Goal: Task Accomplishment & Management: Manage account settings

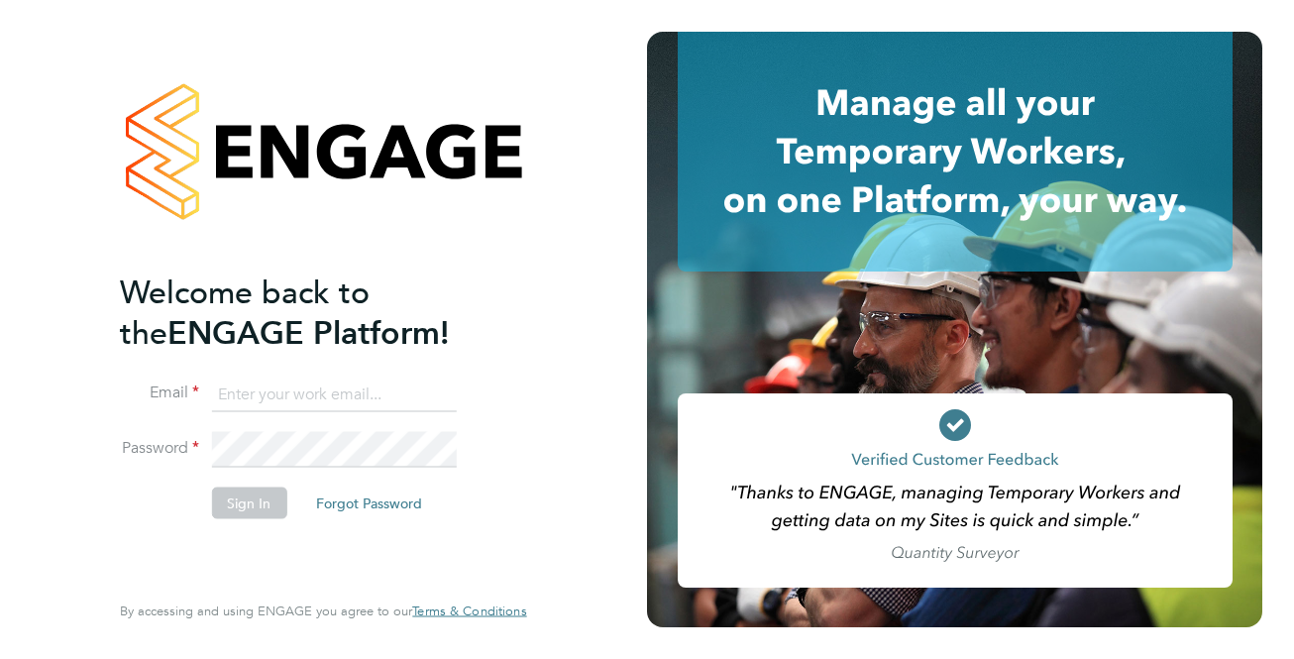
click at [390, 396] on input at bounding box center [333, 394] width 245 height 36
type input "[EMAIL_ADDRESS][DOMAIN_NAME]"
click at [270, 491] on button "Sign In" at bounding box center [248, 502] width 75 height 32
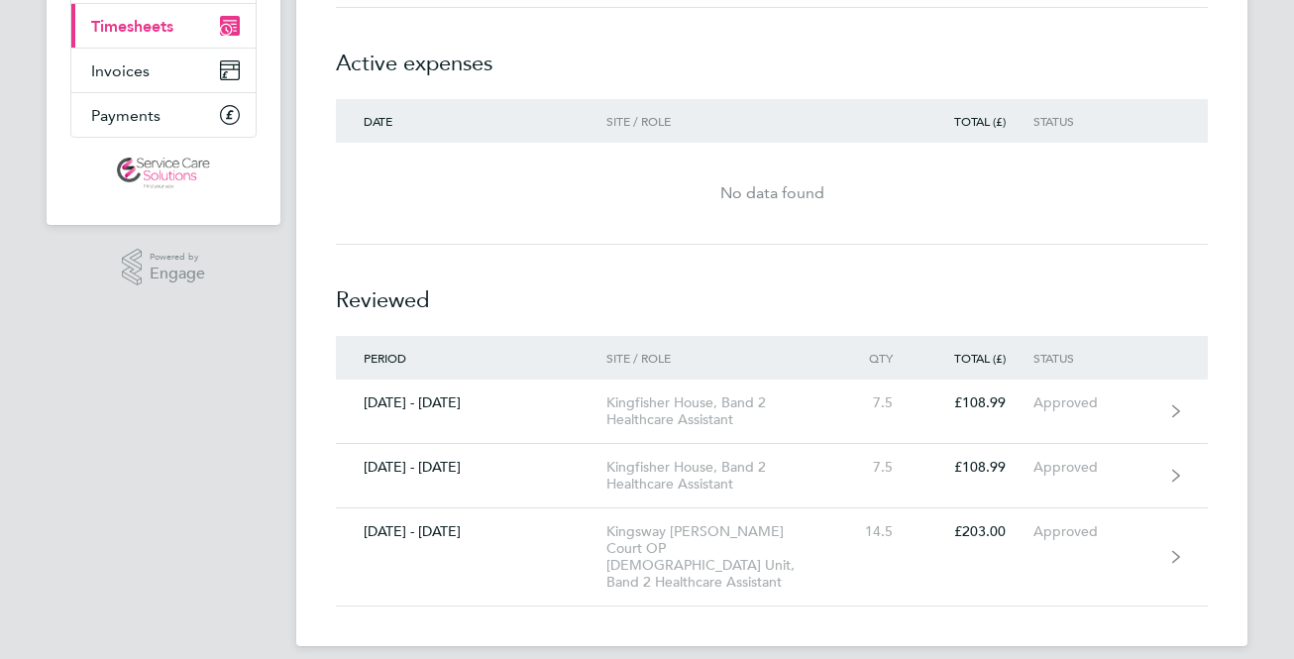
scroll to position [278, 0]
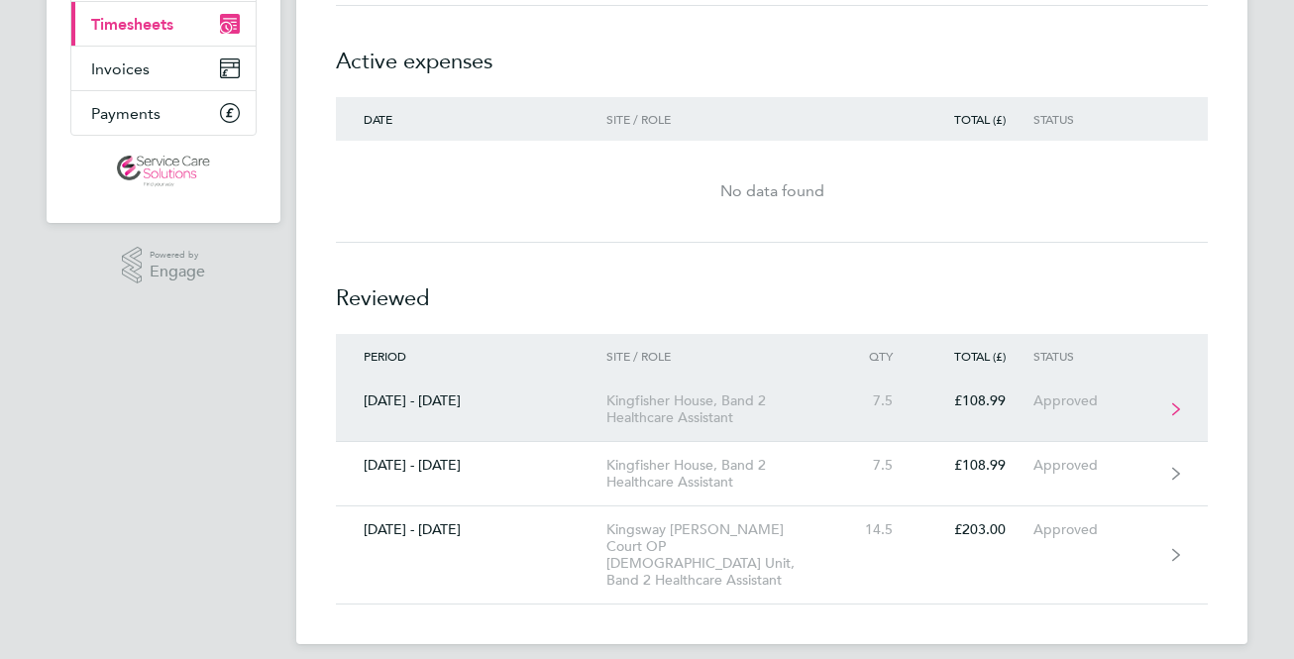
click at [1137, 392] on div "Approved" at bounding box center [1094, 400] width 122 height 17
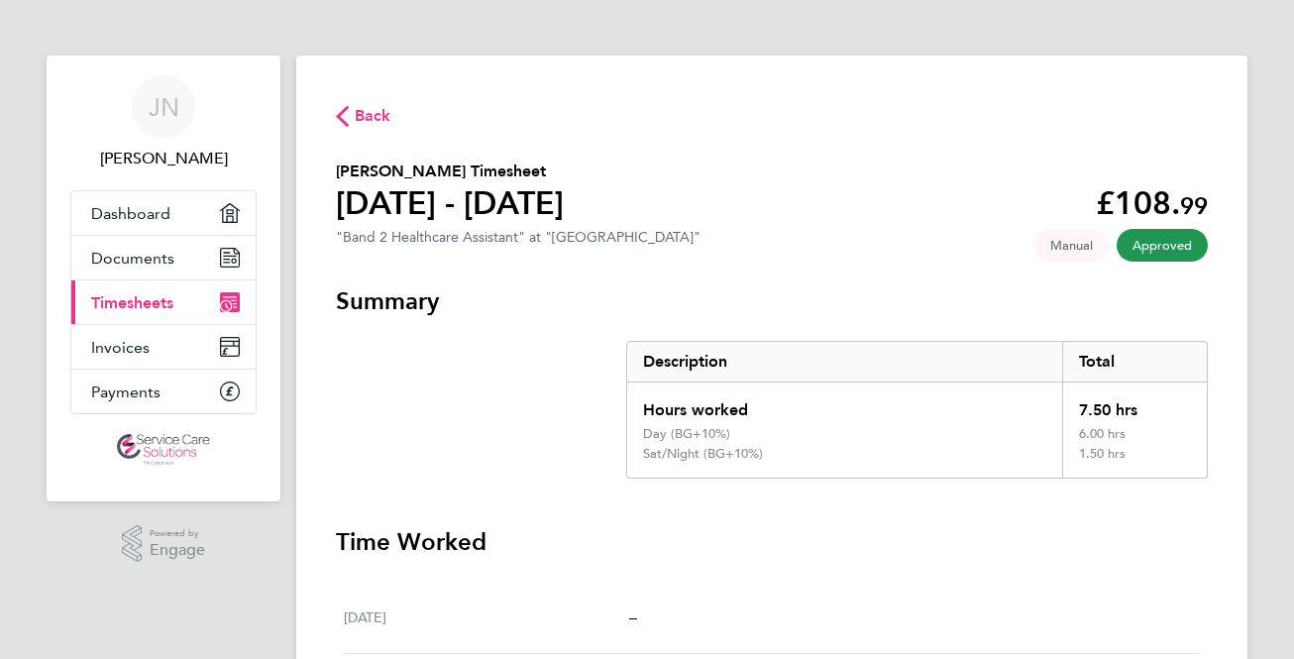
click at [1185, 239] on span "Approved" at bounding box center [1162, 245] width 91 height 33
click at [1129, 297] on h3 "Summary" at bounding box center [772, 301] width 872 height 32
click at [1001, 255] on div "Back Judith Nwafor's Timesheet 15 - 21 Sept 2025 £108. 99 "Band 2 Healthcare As…" at bounding box center [771, 638] width 951 height 1167
click at [1082, 247] on span "Manual" at bounding box center [1071, 245] width 74 height 33
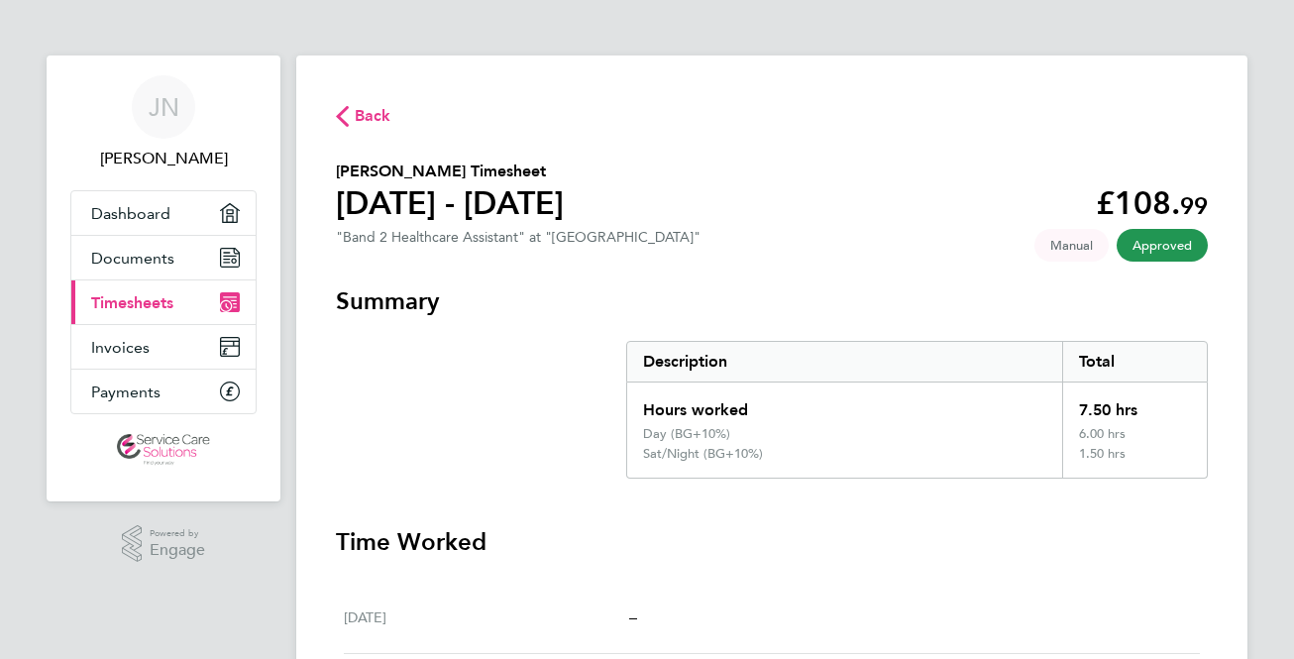
click at [1082, 247] on span "Manual" at bounding box center [1071, 245] width 74 height 33
click at [1156, 242] on span "Approved" at bounding box center [1162, 245] width 91 height 33
click at [1136, 247] on span "Approved" at bounding box center [1162, 245] width 91 height 33
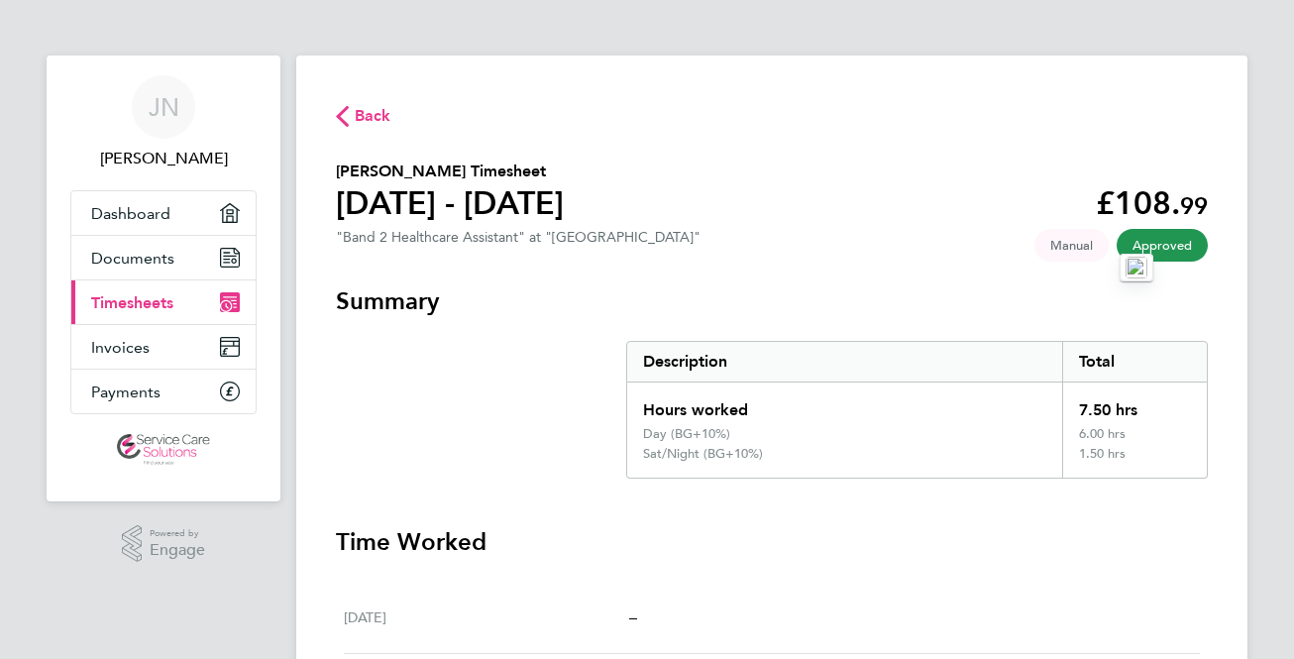
click at [1108, 229] on div "Approved Manual" at bounding box center [1120, 241] width 173 height 25
drag, startPoint x: 1105, startPoint y: 229, endPoint x: 1083, endPoint y: 229, distance: 21.8
click at [1089, 229] on div "Approved Manual" at bounding box center [1120, 241] width 173 height 25
click at [1066, 246] on span "Manual" at bounding box center [1071, 245] width 74 height 33
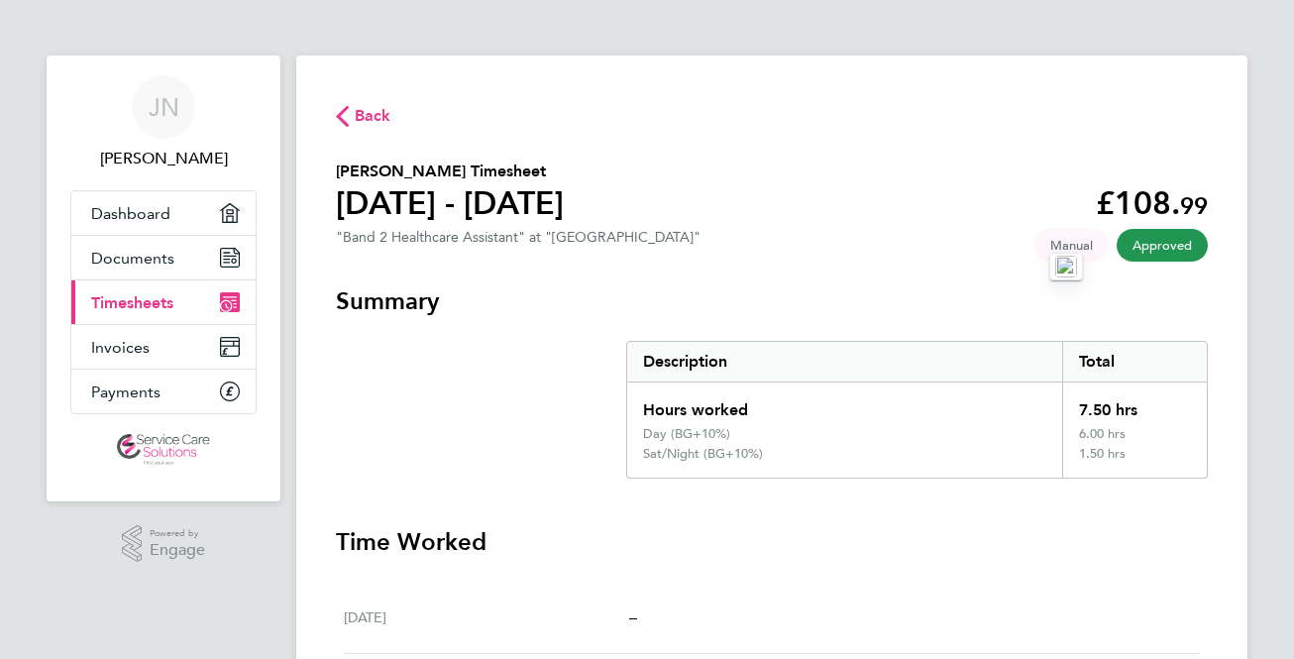
click at [1113, 251] on app-timesheet-badges "Approved Manual" at bounding box center [1120, 245] width 173 height 17
drag, startPoint x: 1117, startPoint y: 205, endPoint x: 1196, endPoint y: 205, distance: 79.3
click at [1196, 205] on app-decimal "£108. 99" at bounding box center [1152, 203] width 112 height 38
click at [1186, 209] on span "99" at bounding box center [1194, 205] width 28 height 29
click at [1204, 209] on span "99" at bounding box center [1194, 205] width 28 height 29
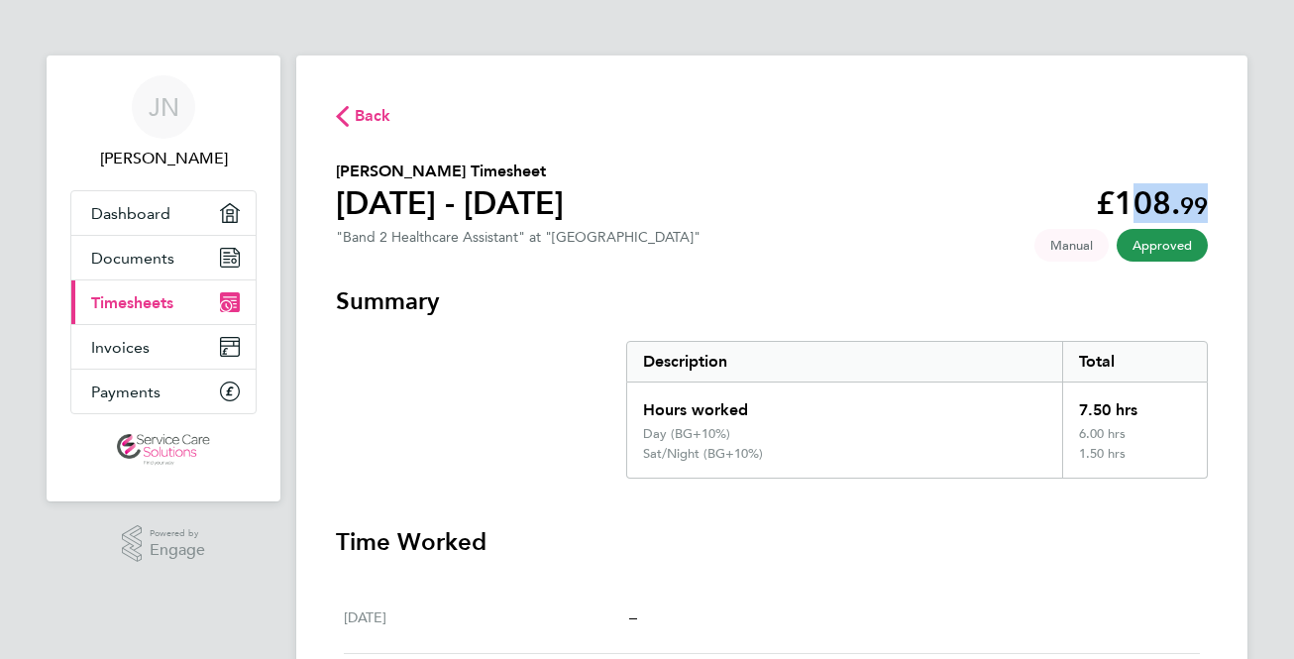
drag, startPoint x: 1204, startPoint y: 209, endPoint x: 1121, endPoint y: 209, distance: 83.2
click at [1121, 209] on app-decimal "£108. 99" at bounding box center [1152, 203] width 112 height 38
click at [1163, 208] on app-decimal "£108. 99" at bounding box center [1152, 203] width 112 height 38
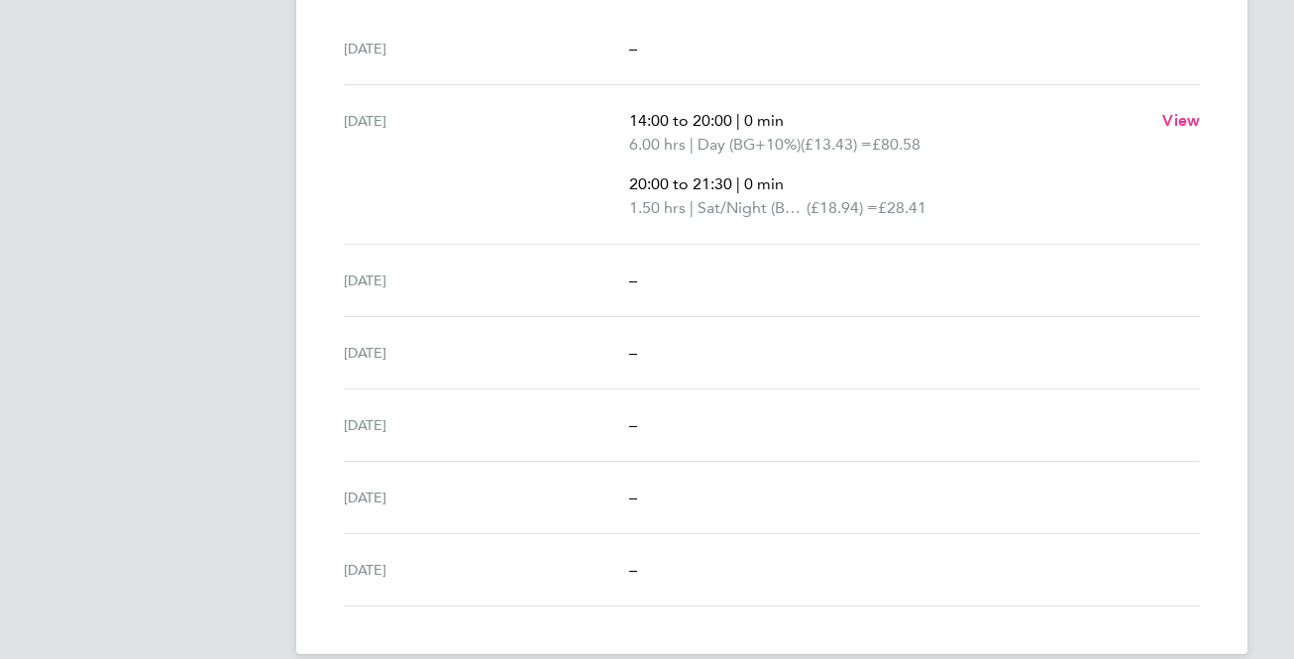
scroll to position [574, 0]
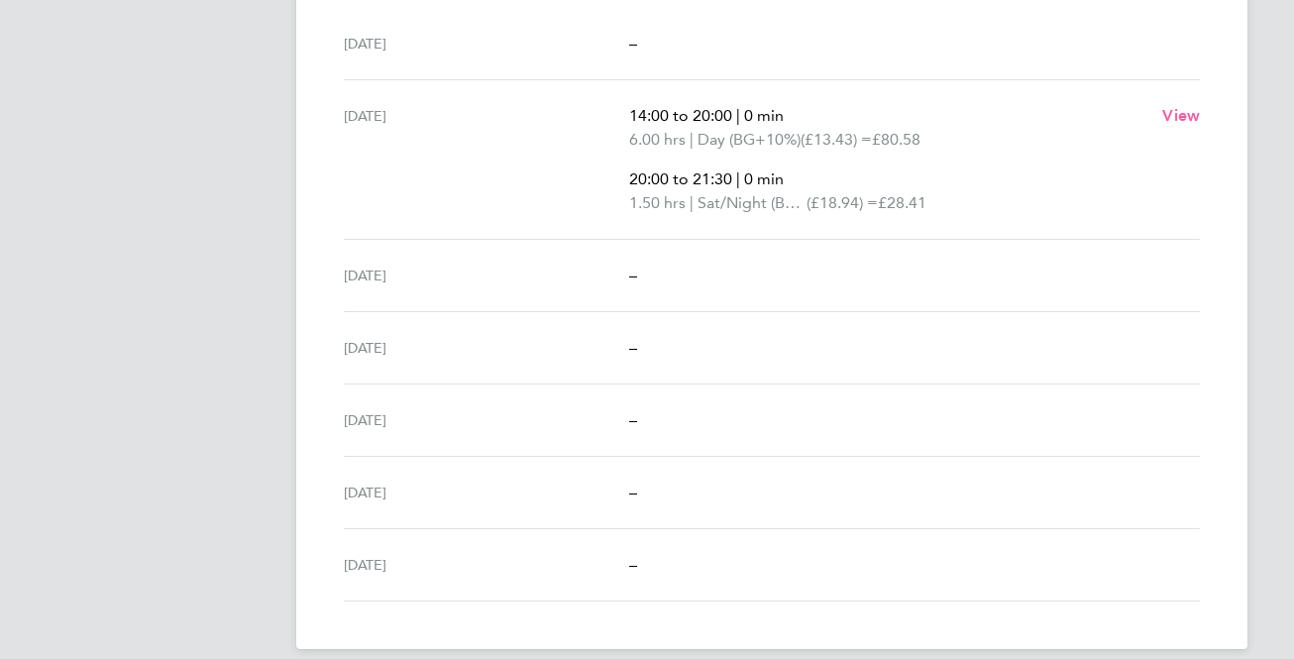
click at [1171, 119] on span "View" at bounding box center [1181, 115] width 38 height 19
click at [1181, 116] on app-root "JN Judith Nwafor Applications: Dashboard Documents Current page: Timesheets Inv…" at bounding box center [647, 53] width 1294 height 1254
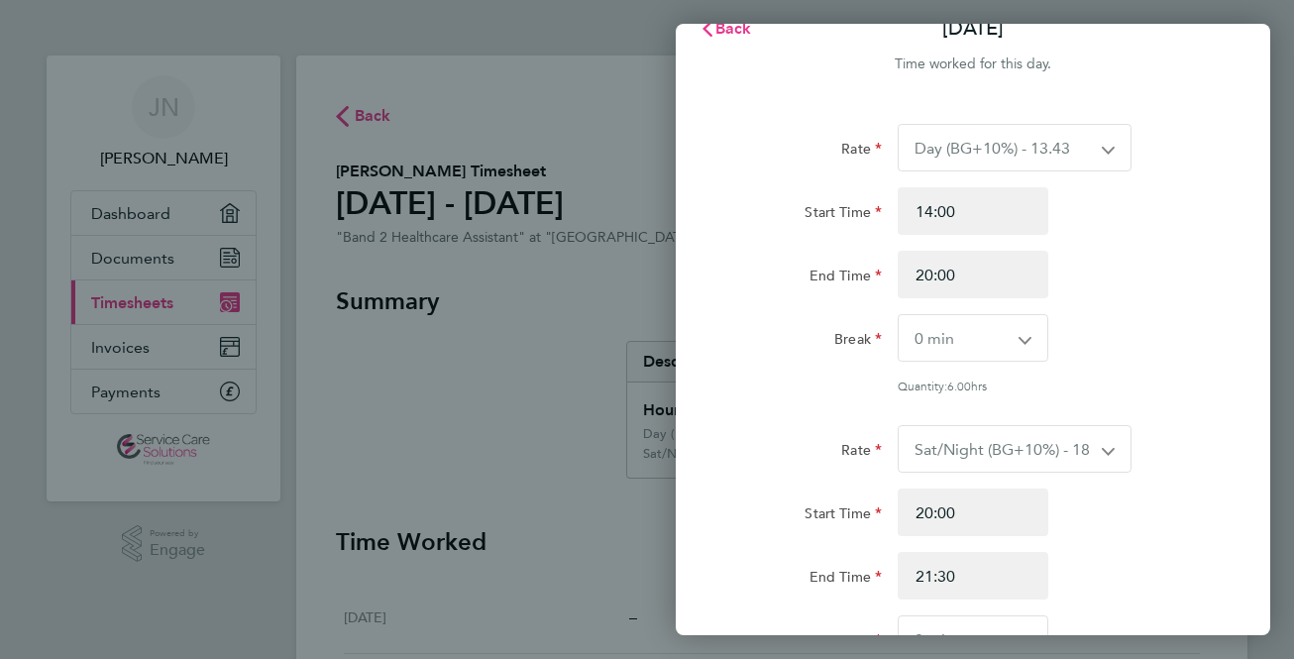
scroll to position [43, 0]
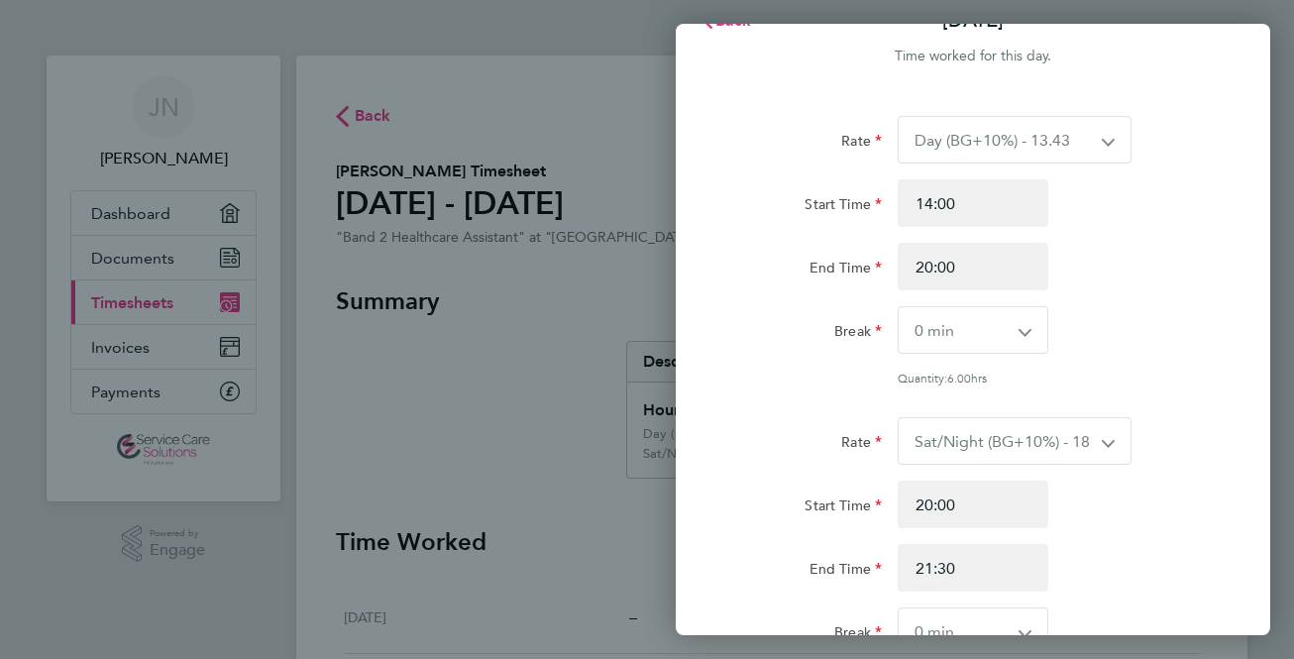
click at [1005, 331] on select "0 min 15 min 30 min 45 min 60 min 75 min 90 min" at bounding box center [961, 330] width 125 height 46
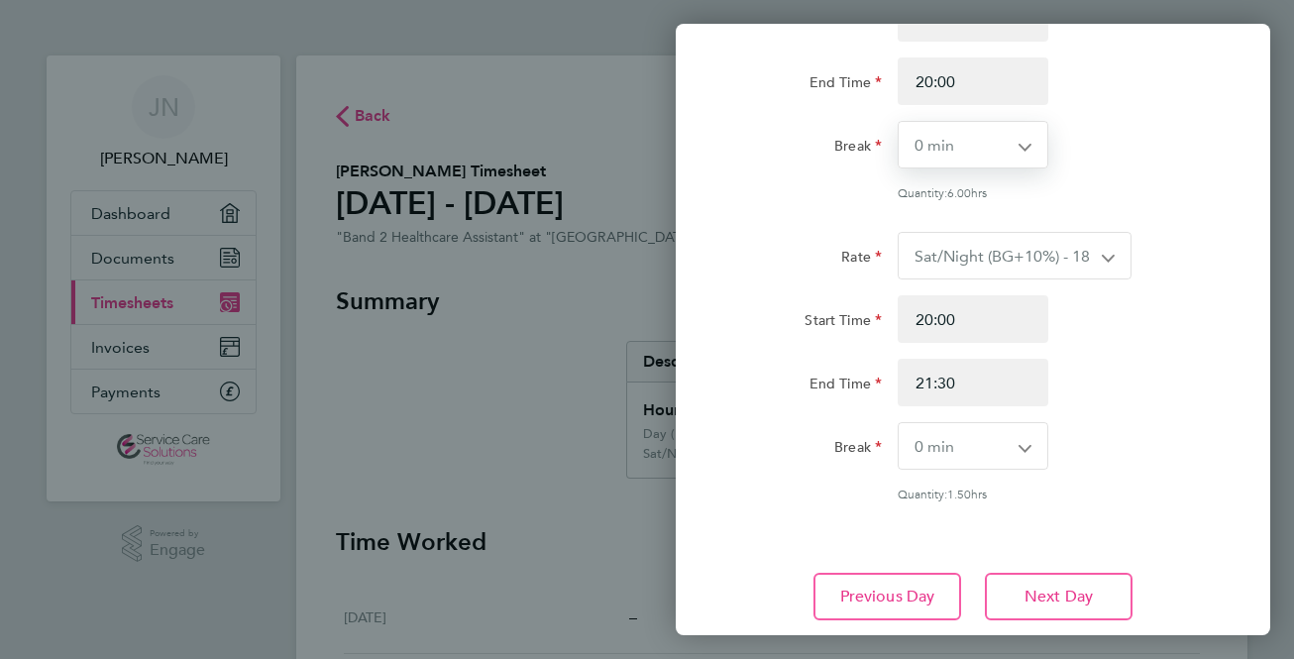
scroll to position [361, 0]
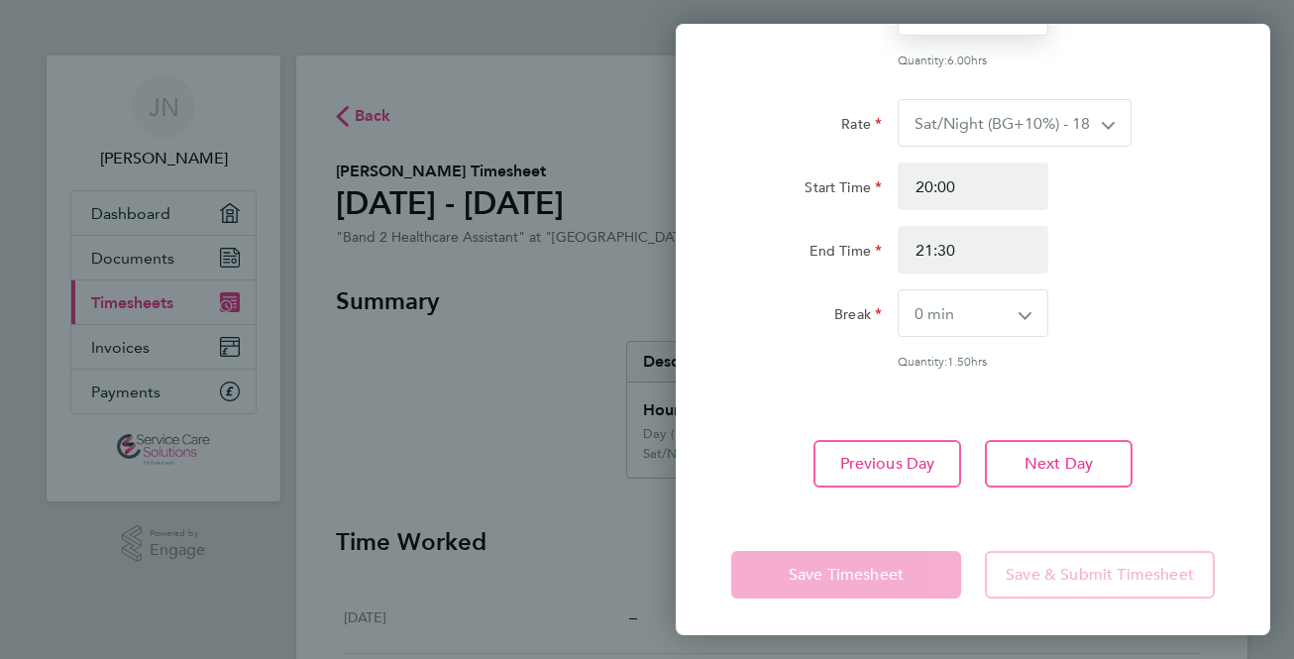
click at [1002, 319] on select "0 min 15 min 30 min 45 min 60 min 75 min" at bounding box center [961, 313] width 125 height 46
select select "15"
click at [899, 290] on select "0 min 15 min 30 min 45 min 60 min 75 min" at bounding box center [961, 313] width 125 height 46
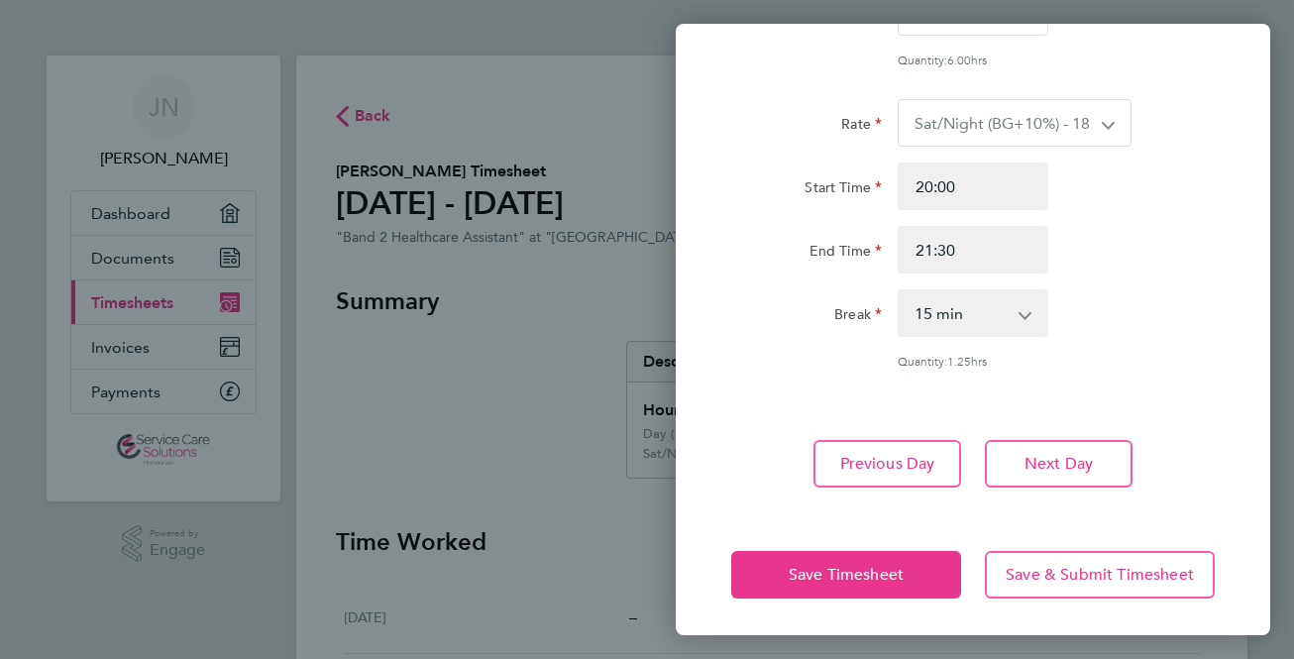
click at [1138, 267] on div "End Time 21:30" at bounding box center [972, 250] width 499 height 48
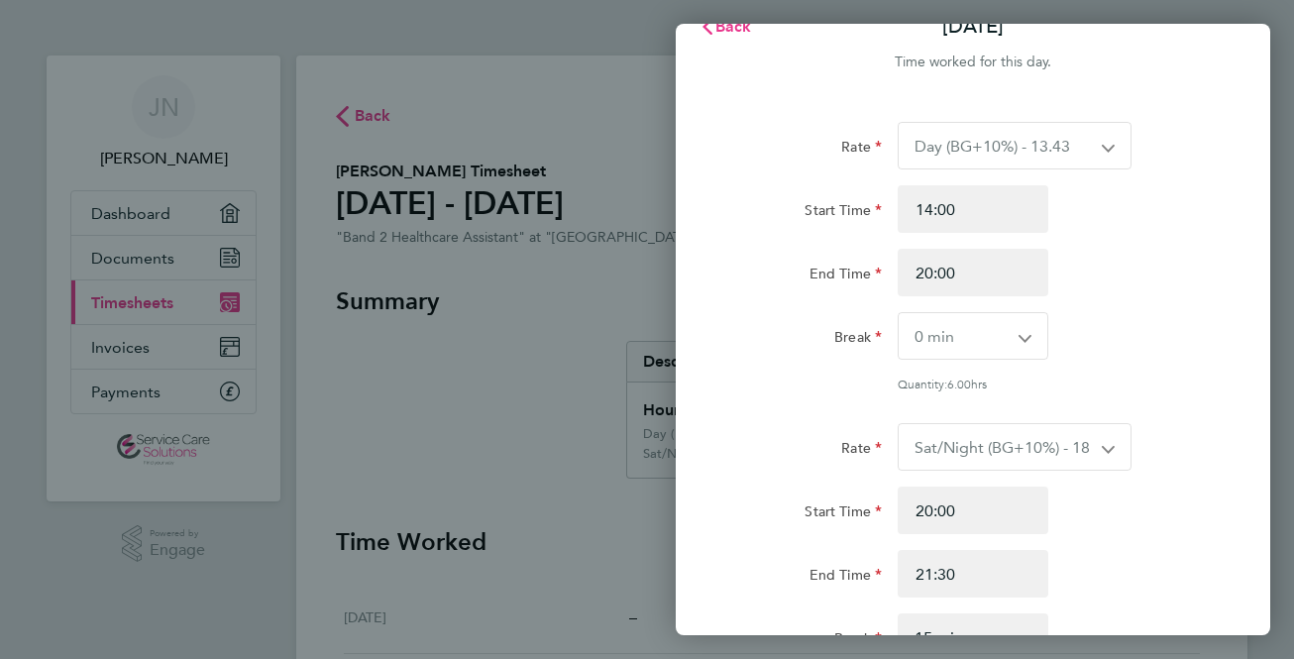
scroll to position [0, 0]
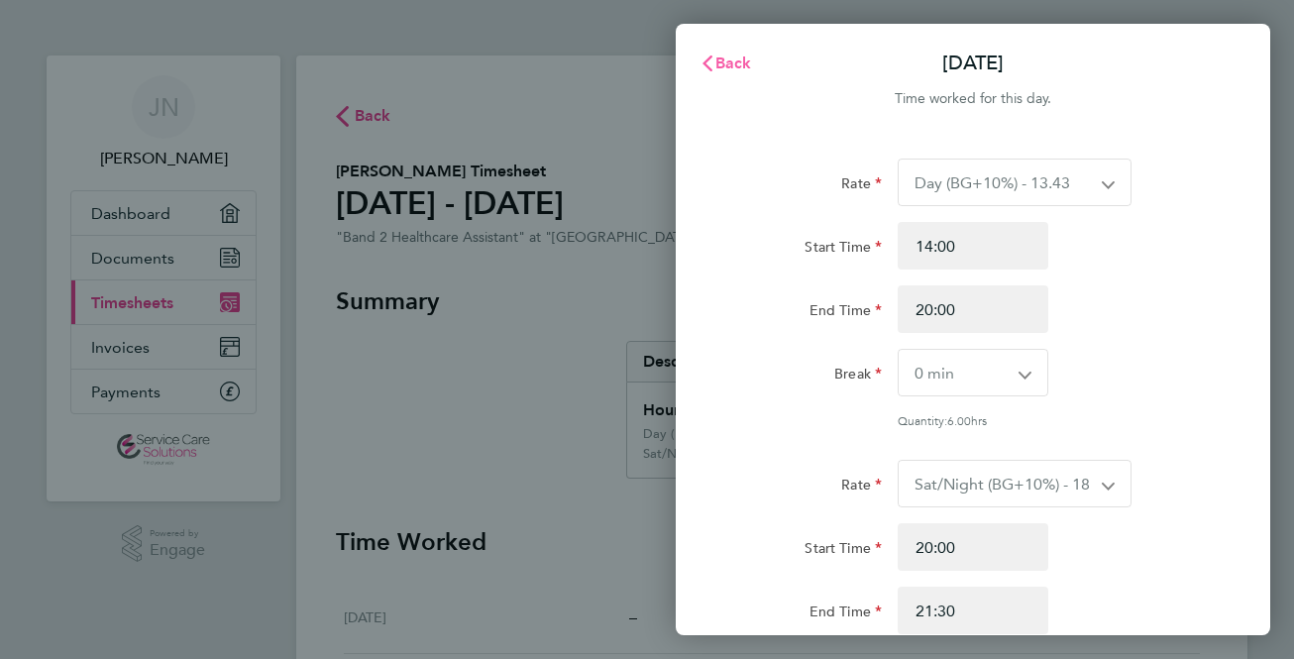
click at [743, 70] on span "Back" at bounding box center [733, 62] width 37 height 19
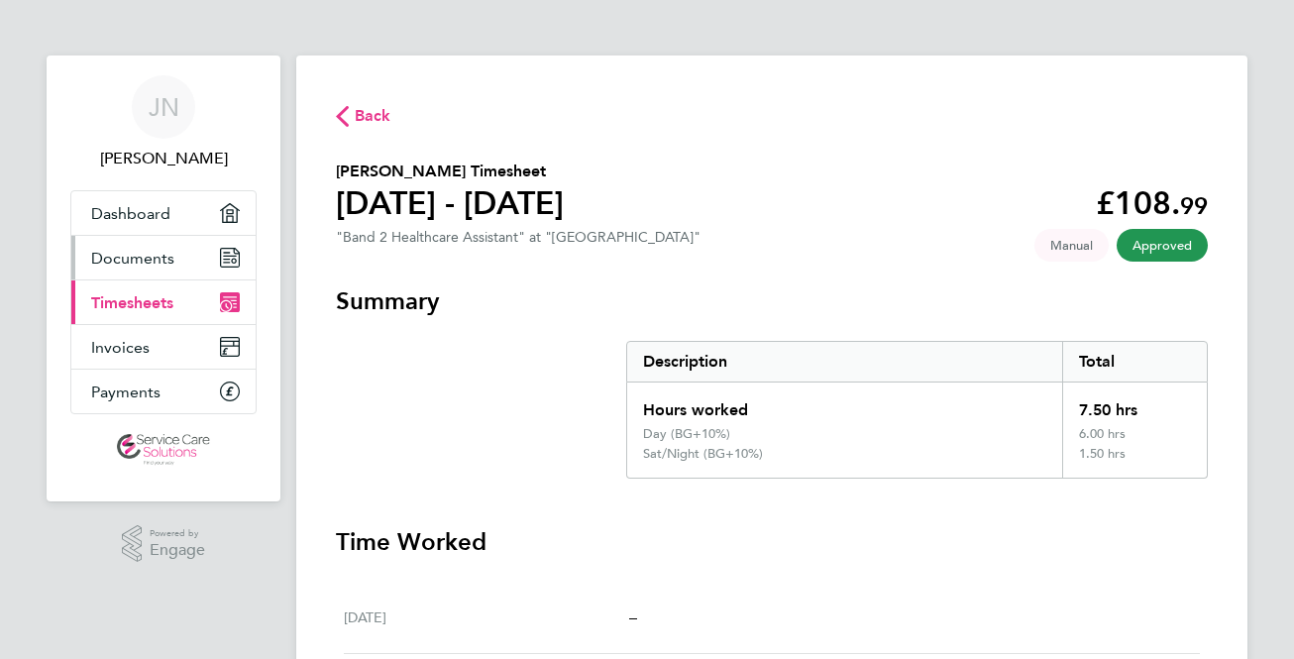
click at [158, 247] on link "Documents" at bounding box center [163, 258] width 184 height 44
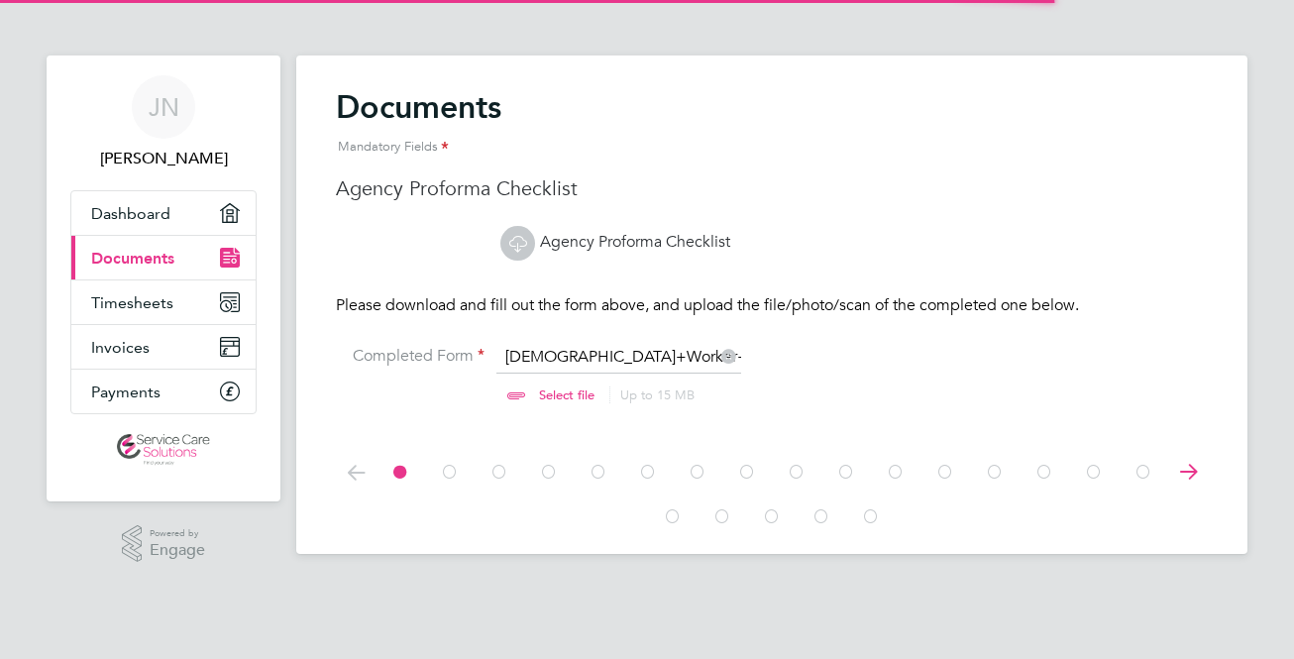
scroll to position [26, 246]
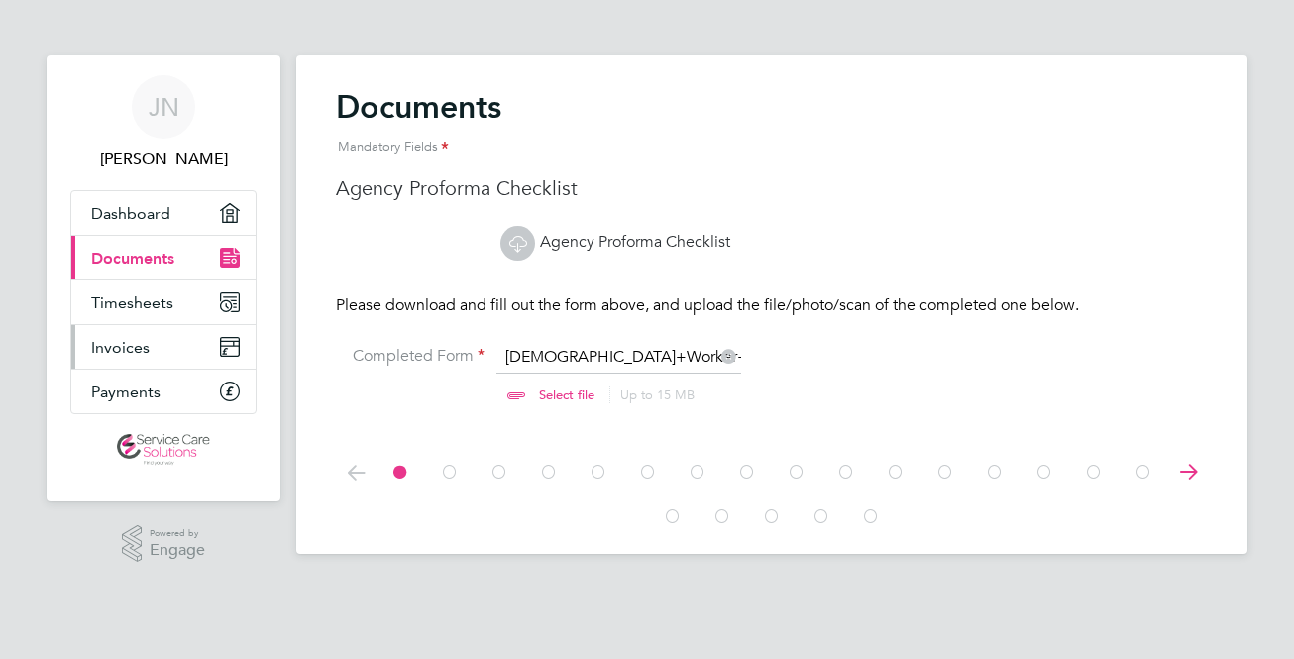
click at [172, 346] on link "Invoices" at bounding box center [163, 347] width 184 height 44
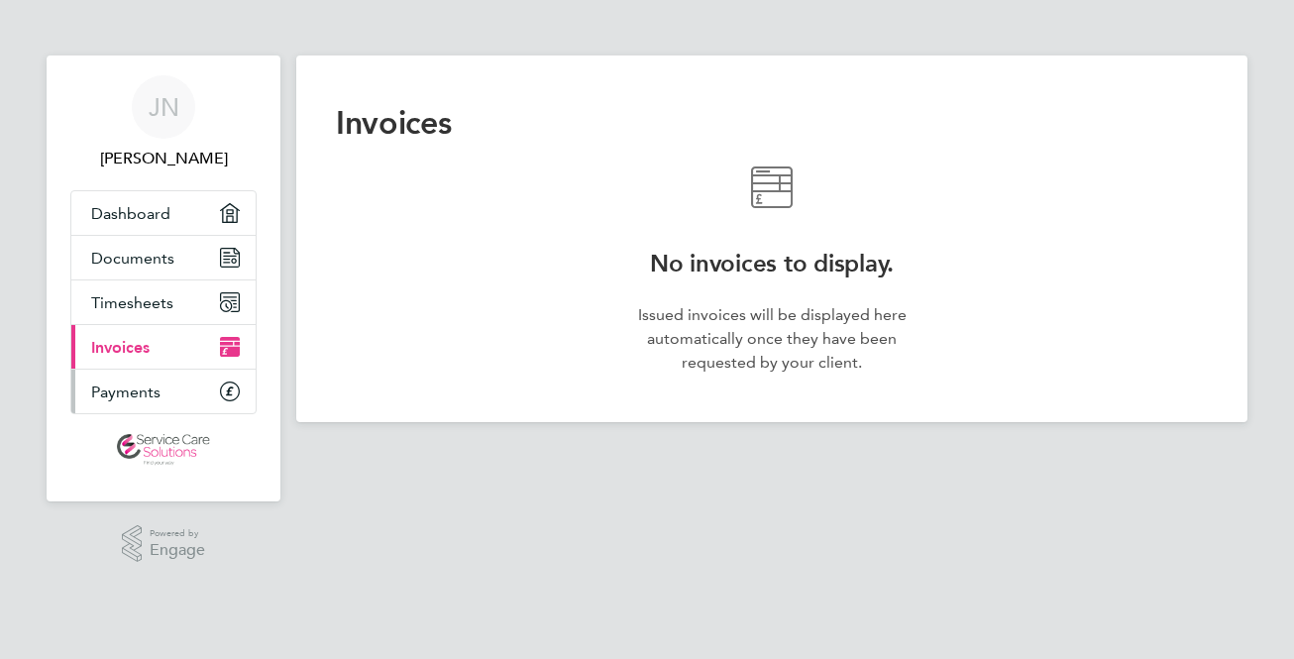
click at [188, 386] on link "Payments" at bounding box center [163, 392] width 184 height 44
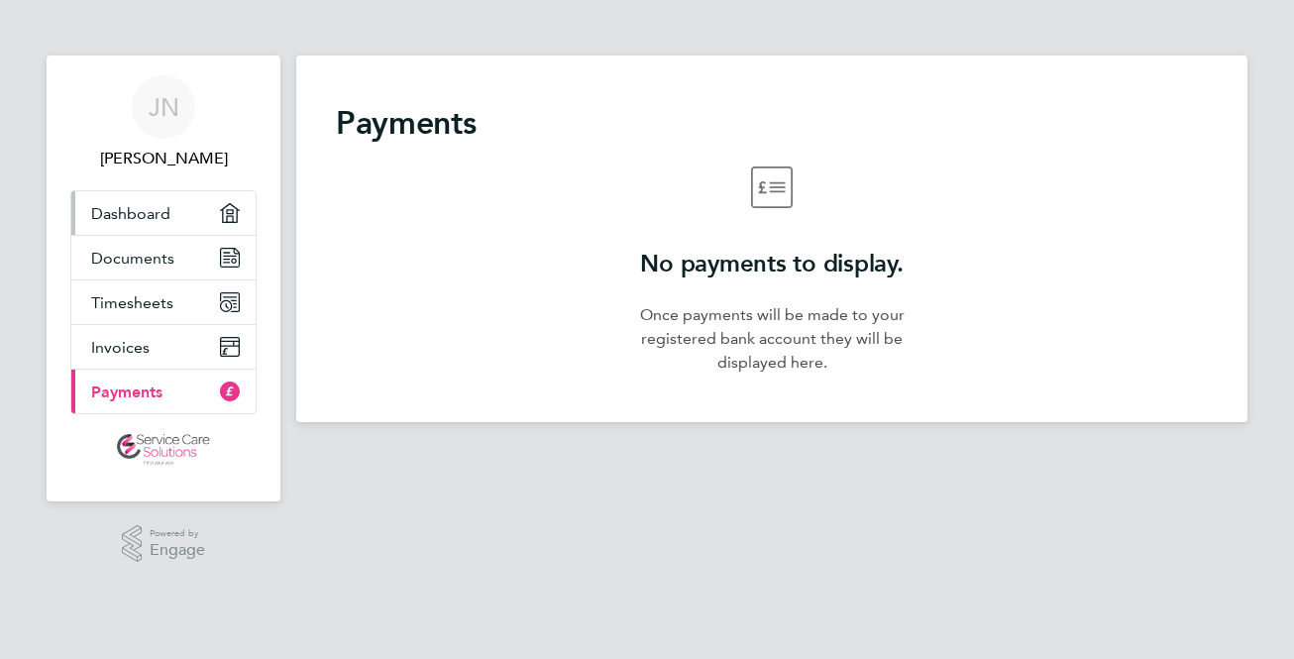
click at [176, 222] on link "Dashboard" at bounding box center [163, 213] width 184 height 44
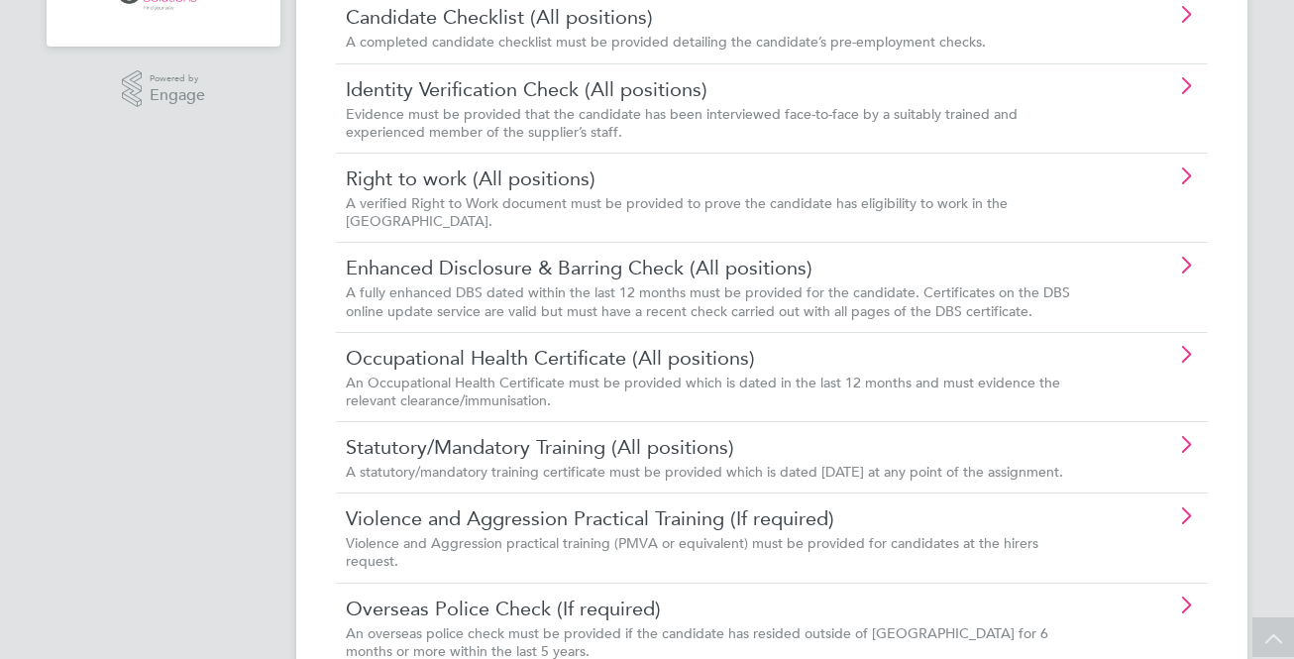
scroll to position [537, 0]
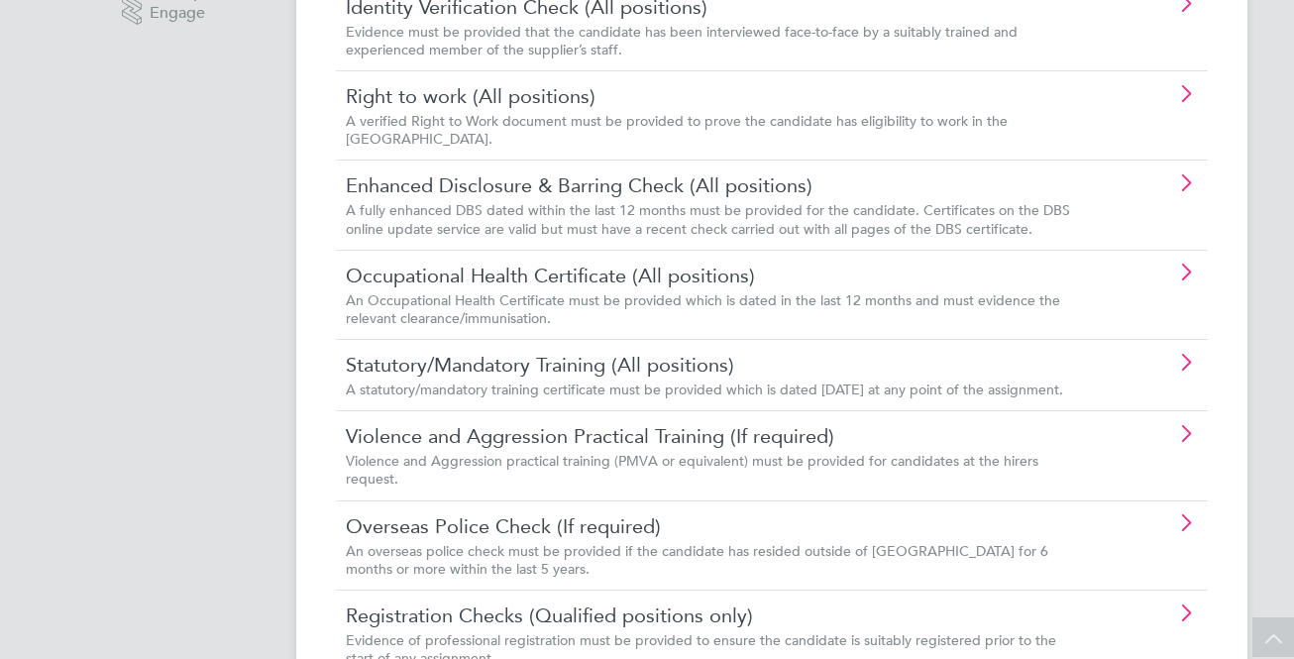
click at [528, 560] on span "An overseas police check must be provided if the candidate has resided outside …" at bounding box center [697, 560] width 702 height 36
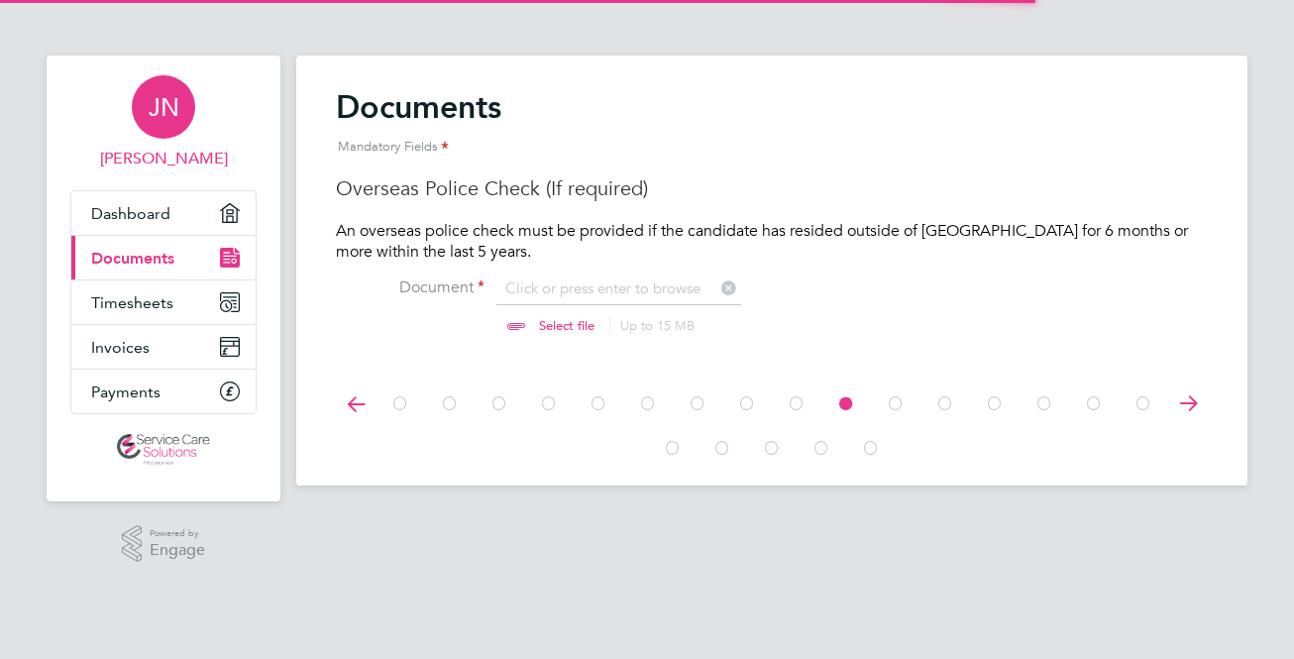
scroll to position [26, 246]
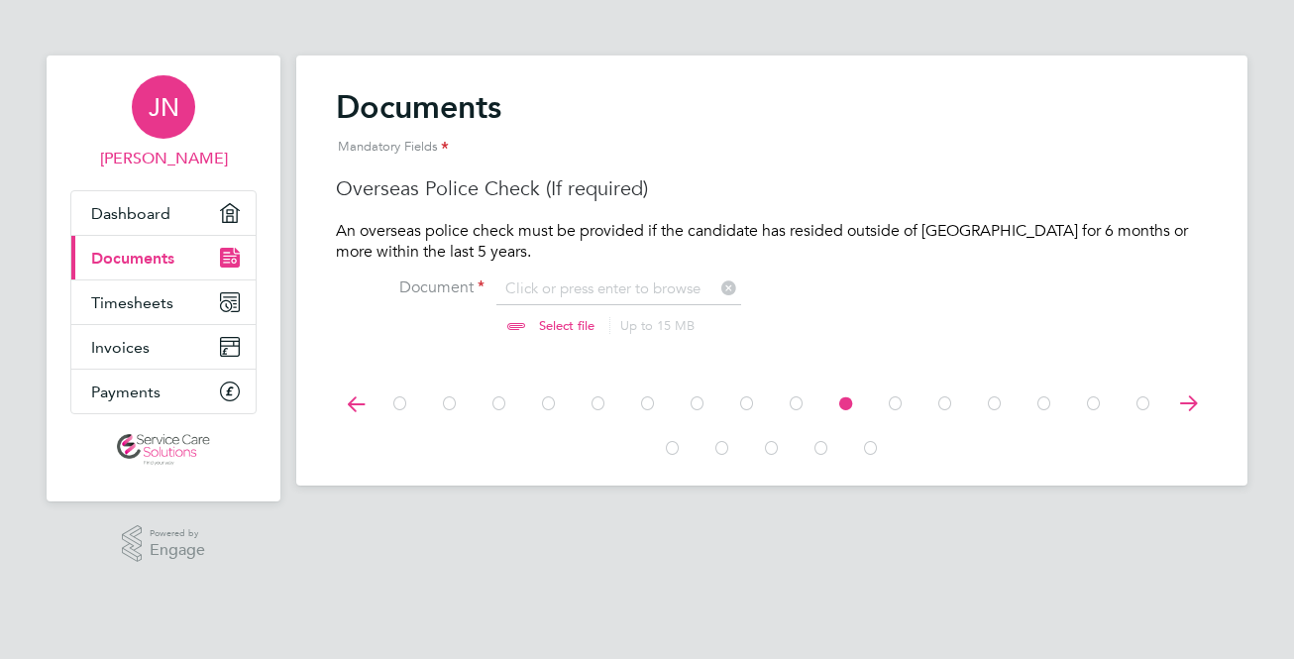
click at [149, 127] on div "JN" at bounding box center [163, 106] width 63 height 63
click at [160, 112] on span "JN" at bounding box center [164, 107] width 31 height 26
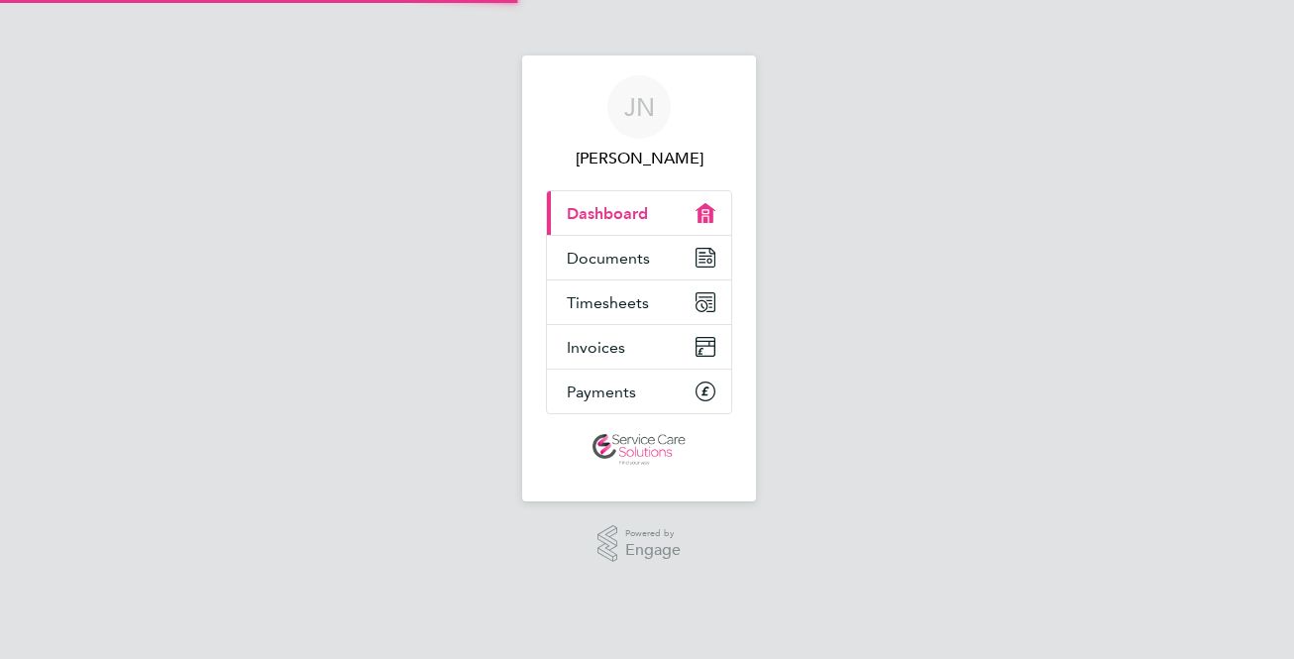
click at [669, 209] on link "Current page: Dashboard" at bounding box center [639, 213] width 184 height 44
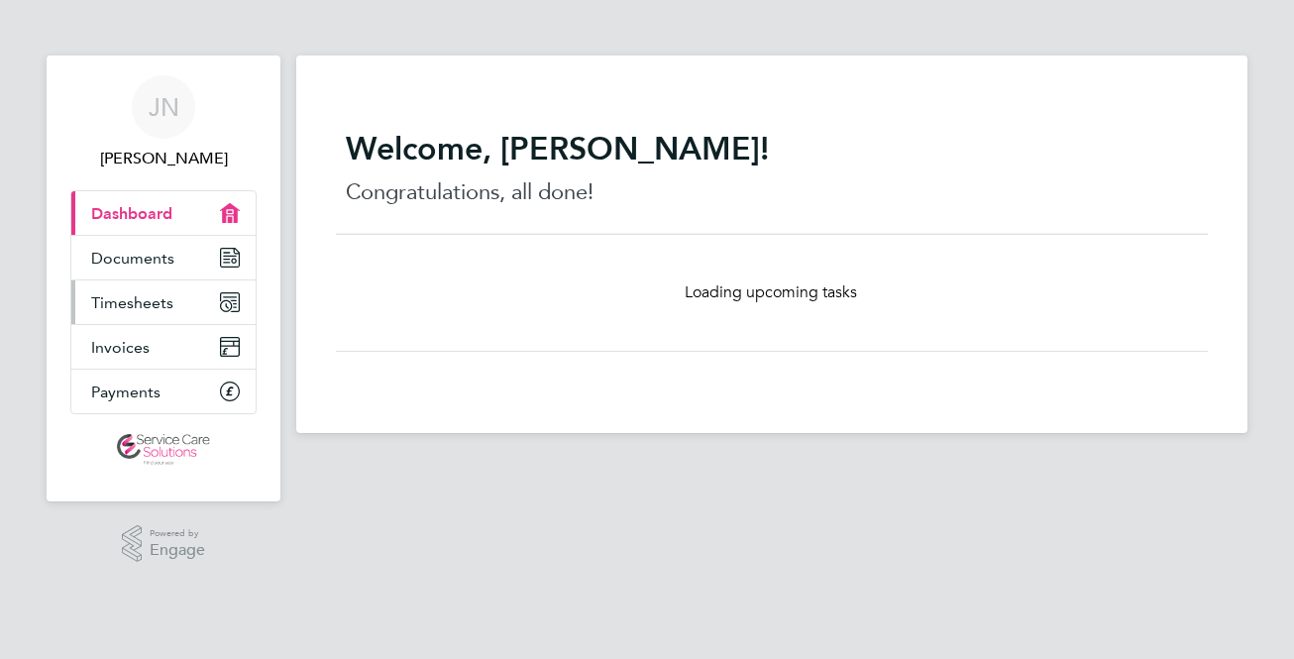
click at [186, 296] on link "Timesheets" at bounding box center [163, 302] width 184 height 44
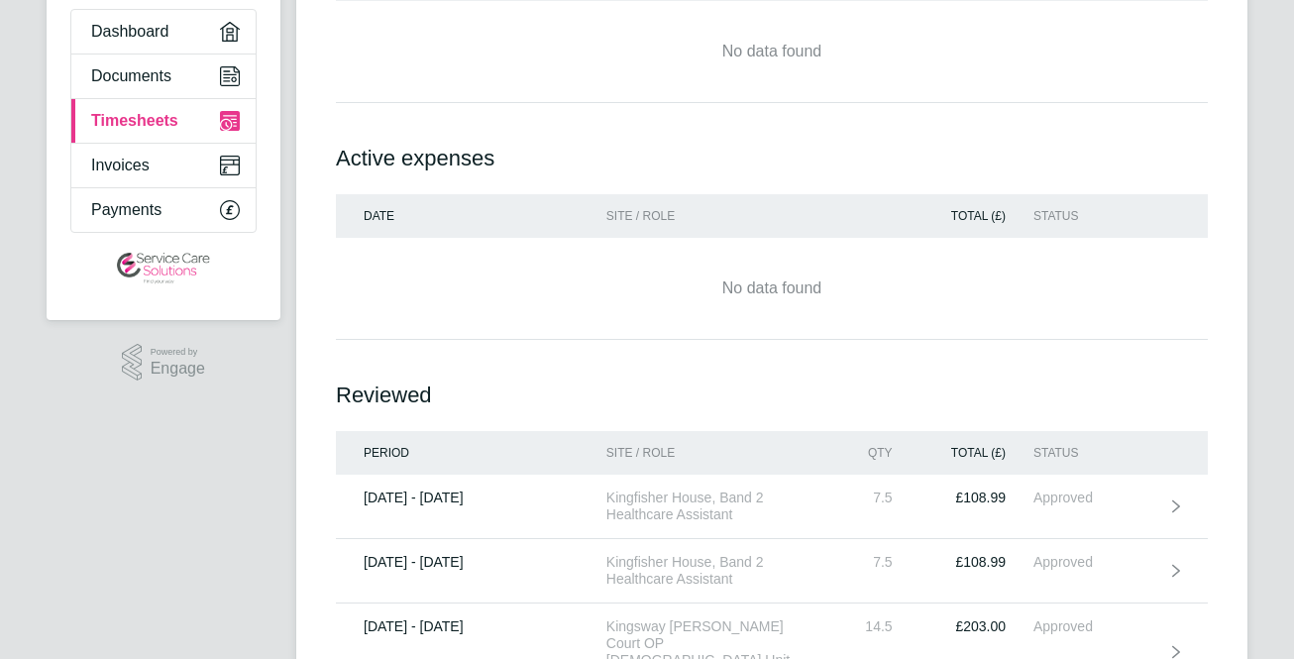
scroll to position [278, 0]
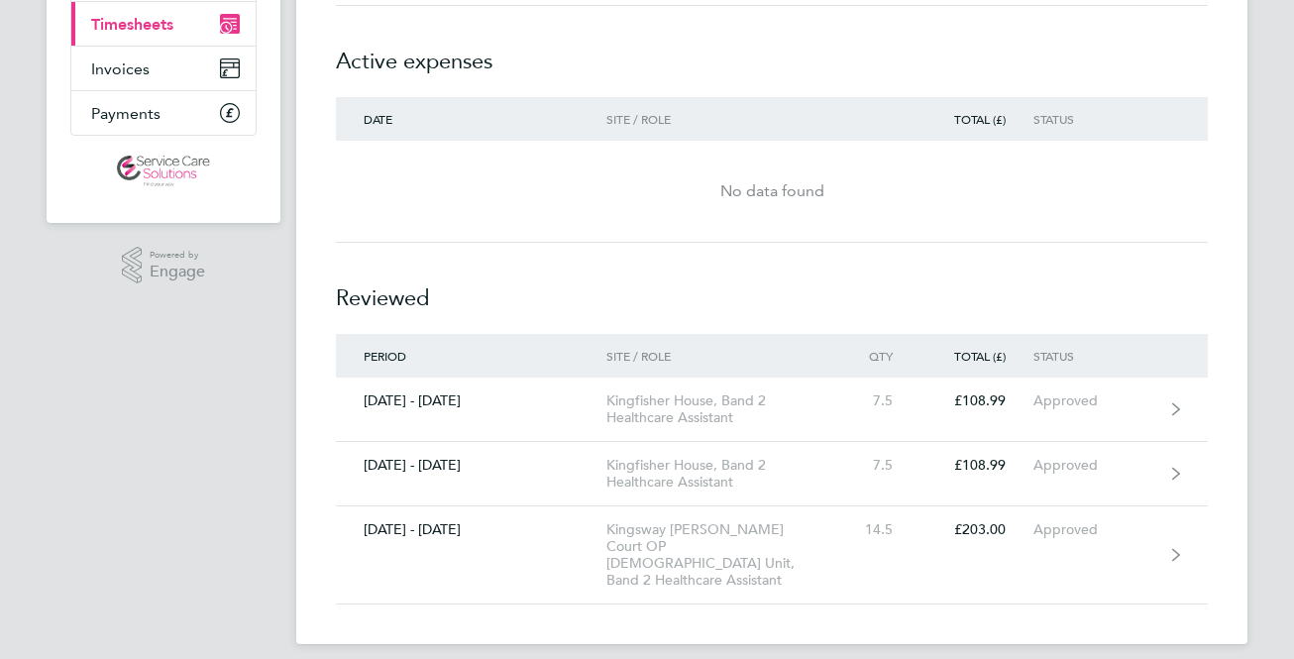
click at [987, 119] on div "Total (£)" at bounding box center [976, 119] width 113 height 14
click at [986, 121] on div "Total (£)" at bounding box center [976, 119] width 113 height 14
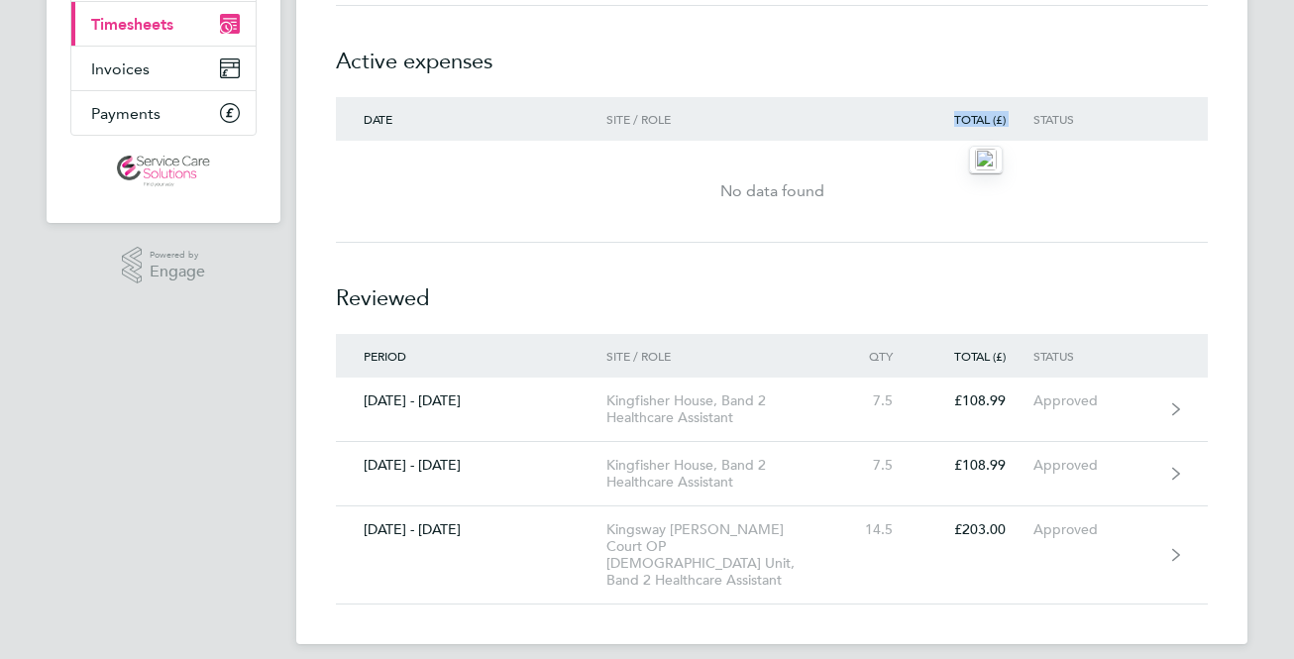
click at [986, 121] on div "Total (£)" at bounding box center [976, 119] width 113 height 14
drag, startPoint x: 356, startPoint y: 116, endPoint x: 1123, endPoint y: 262, distance: 781.5
click at [1123, 262] on div "Active timesheets Period Site / Role Qty Total (£) Status No data found Active …" at bounding box center [772, 207] width 872 height 796
